Goal: Check status: Check status

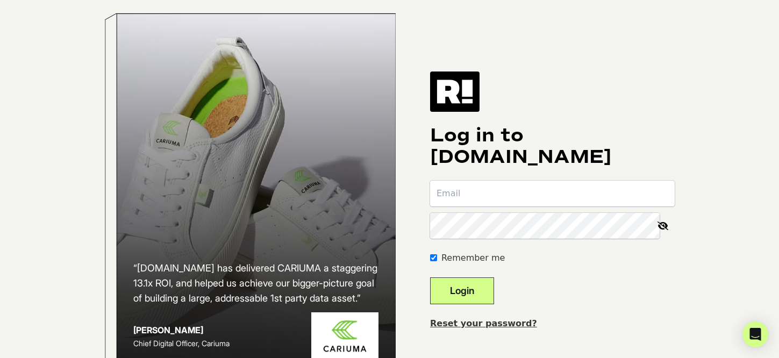
type input "[EMAIL_ADDRESS][DOMAIN_NAME]"
click at [470, 293] on button "Login" at bounding box center [462, 290] width 64 height 27
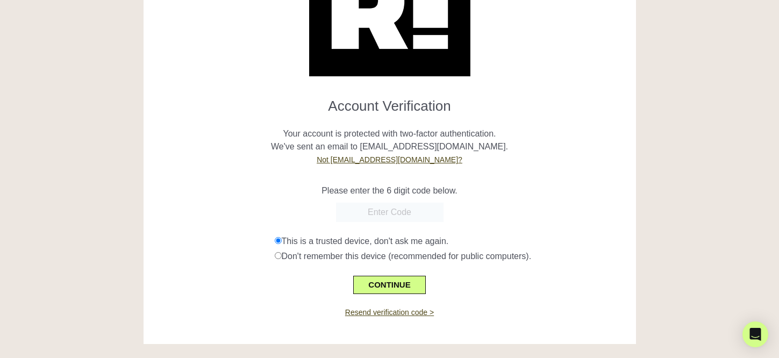
scroll to position [95, 0]
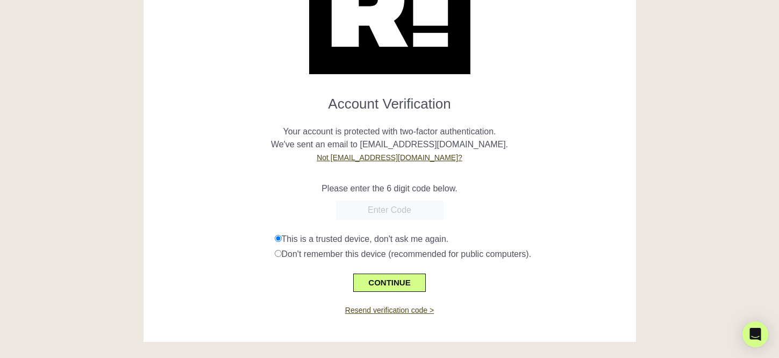
click at [394, 209] on input "text" at bounding box center [390, 210] width 108 height 19
paste input "278488"
type input "278488"
click at [372, 281] on button "CONTINUE" at bounding box center [389, 283] width 72 height 18
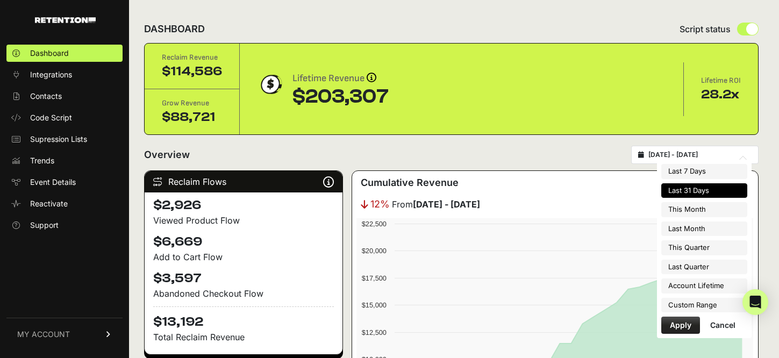
click at [702, 156] on input "[DATE] - [DATE]" at bounding box center [699, 155] width 103 height 9
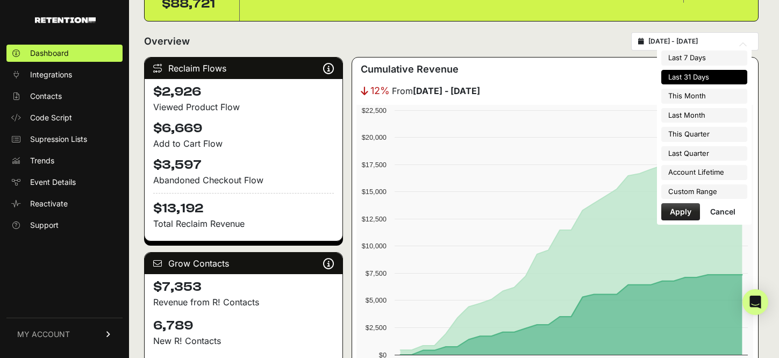
scroll to position [119, 0]
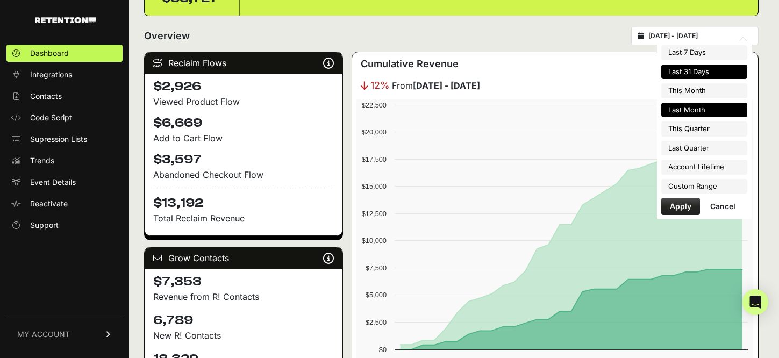
click at [698, 112] on li "Last Month" at bounding box center [704, 110] width 86 height 15
type input "[DATE] - [DATE]"
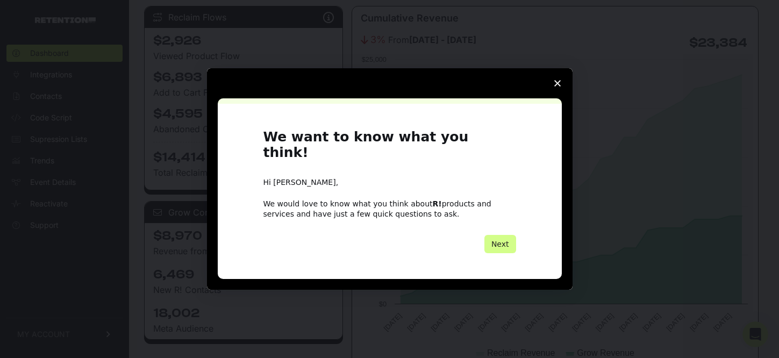
click at [554, 87] on polygon "Close survey" at bounding box center [557, 83] width 6 height 6
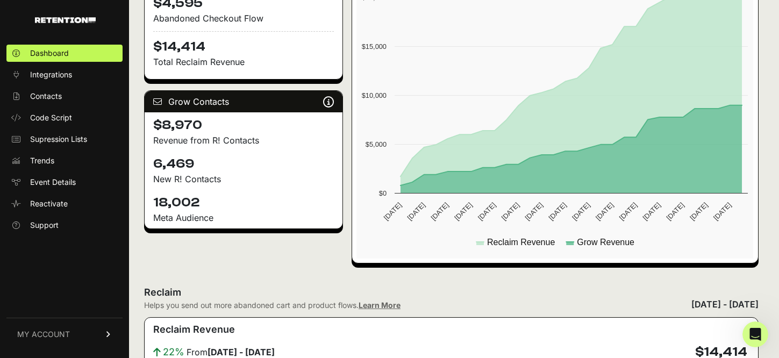
scroll to position [284, 0]
